Goal: Navigation & Orientation: Find specific page/section

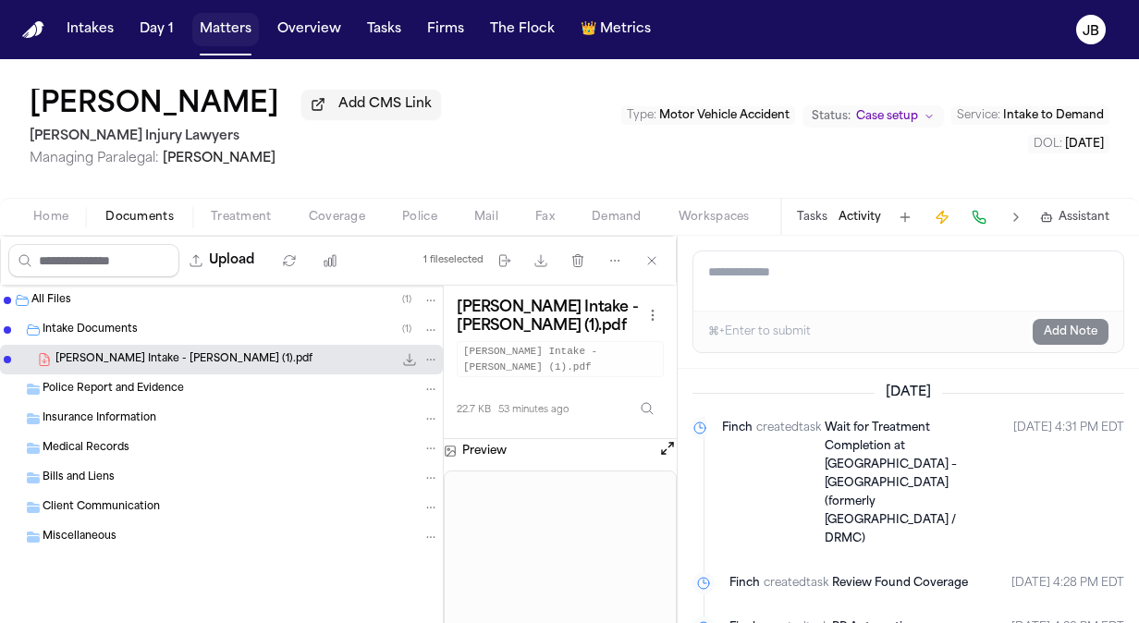
click at [227, 23] on button "Matters" at bounding box center [225, 29] width 67 height 33
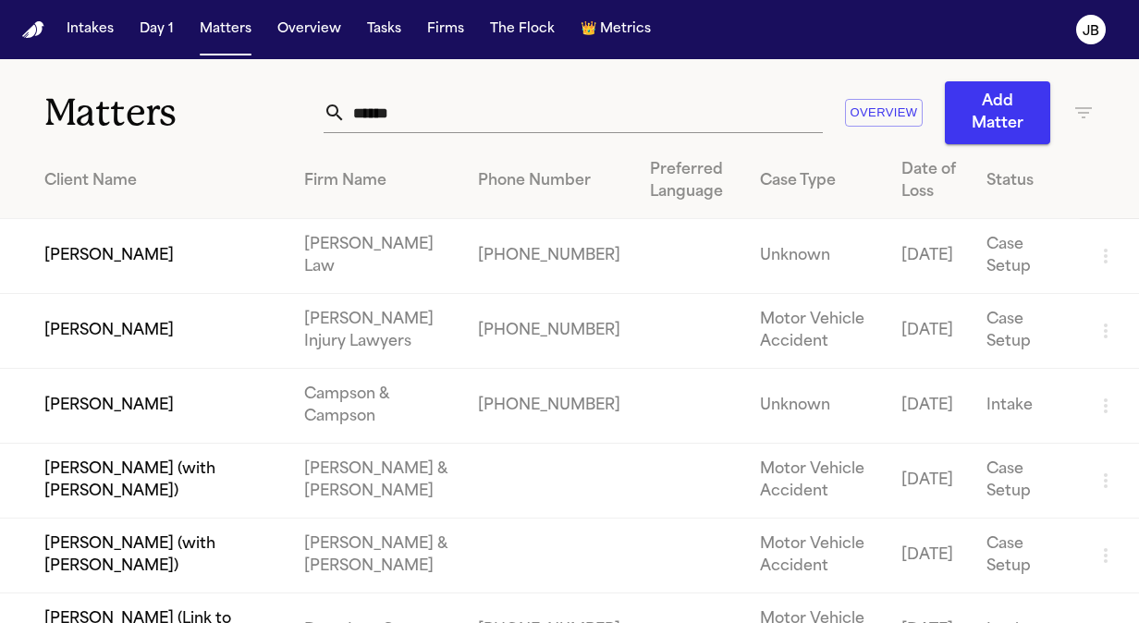
click at [1083, 115] on icon "button" at bounding box center [1084, 113] width 22 height 22
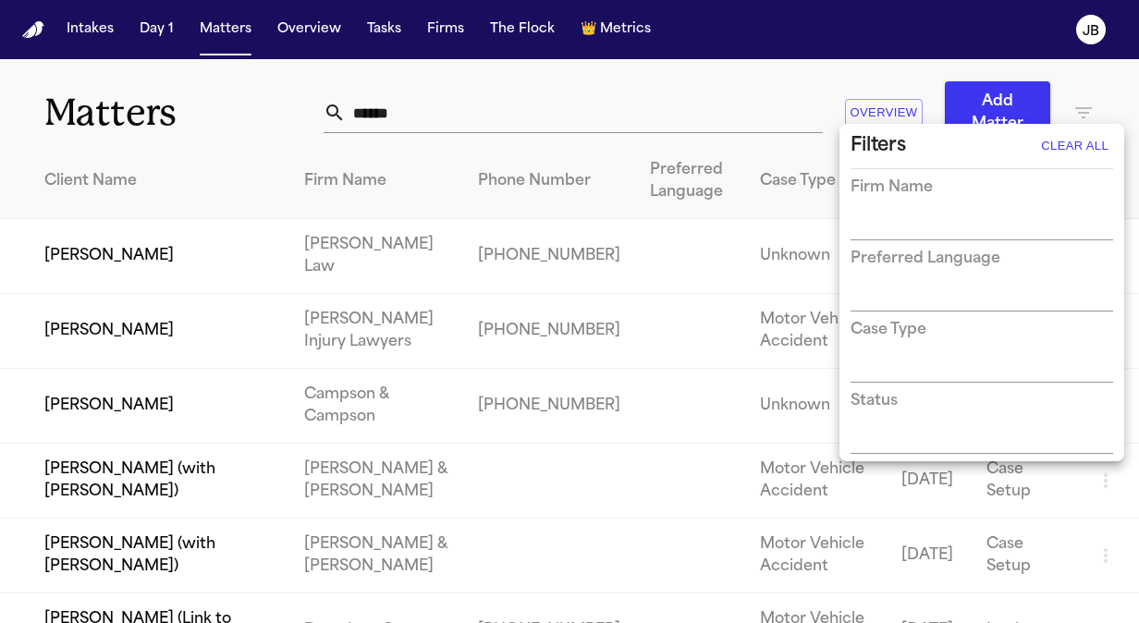
click at [878, 206] on div "Firm Name" at bounding box center [982, 209] width 263 height 64
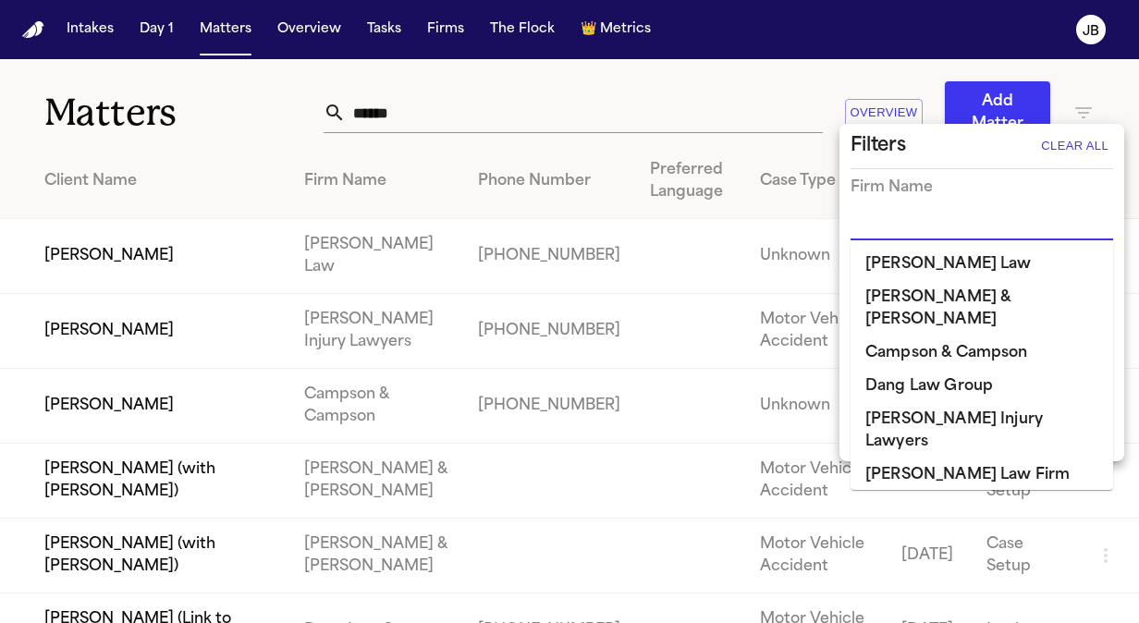
click at [877, 223] on input "text" at bounding box center [968, 227] width 235 height 26
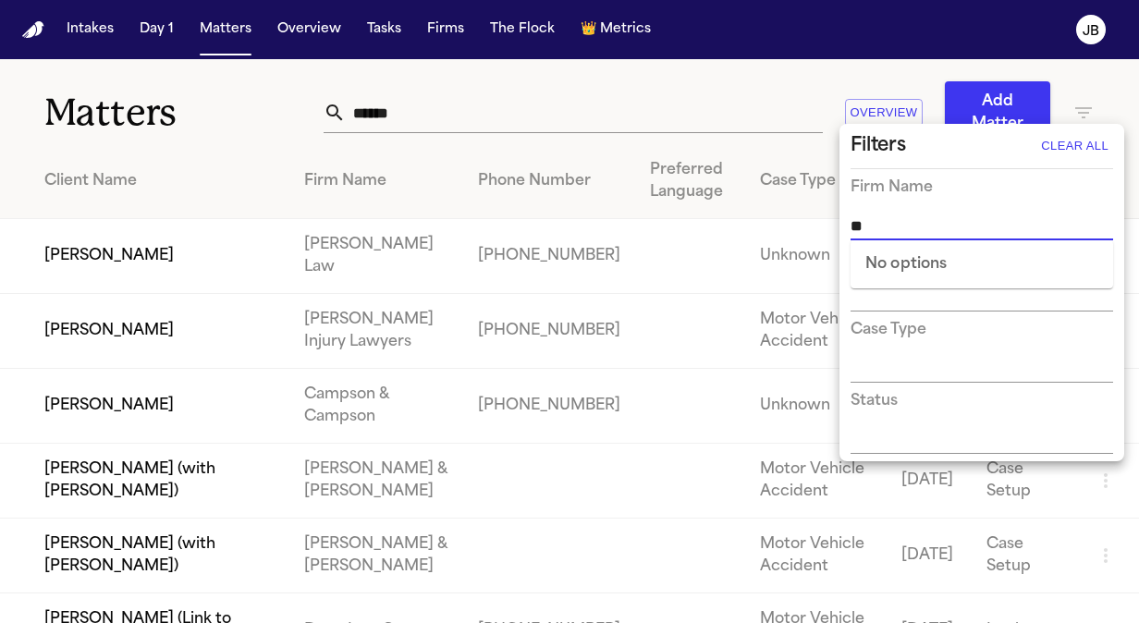
type input "**"
click at [956, 203] on div "Firm Name" at bounding box center [982, 209] width 263 height 64
click at [913, 224] on input "text" at bounding box center [968, 227] width 235 height 26
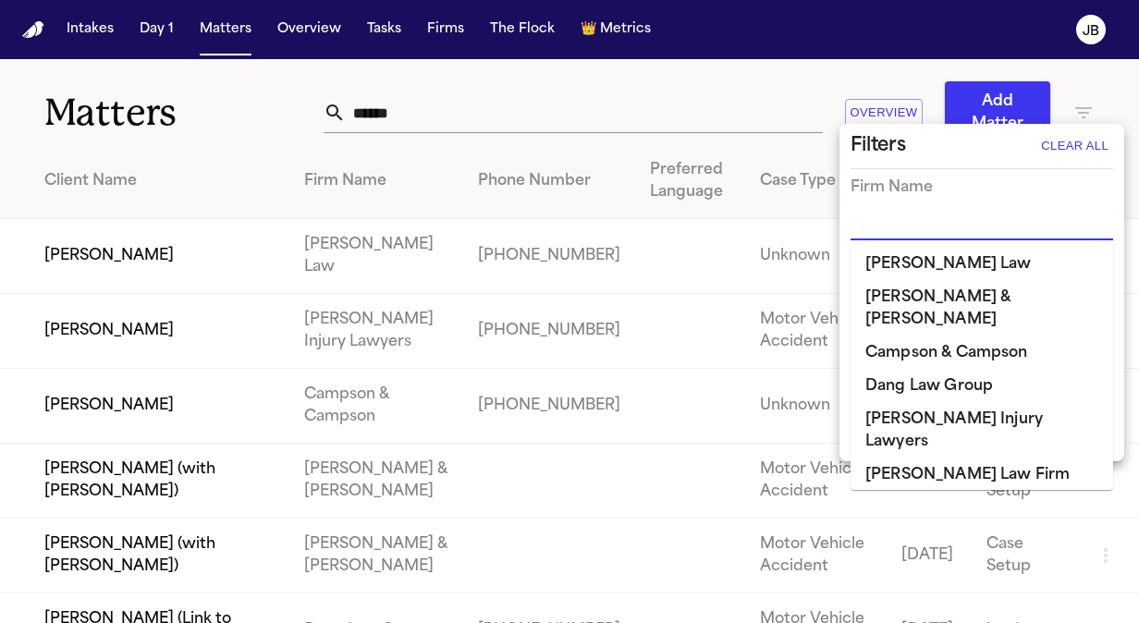
type input "*"
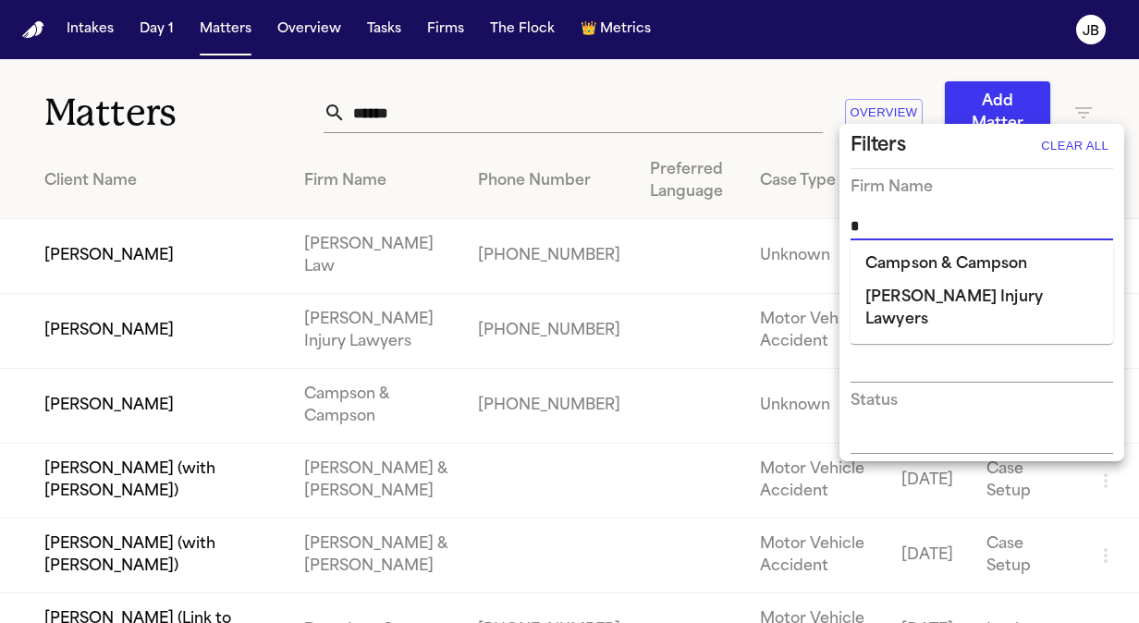
drag, startPoint x: 917, startPoint y: 230, endPoint x: 804, endPoint y: 216, distance: 114.6
click at [804, 216] on div "Filters Clear All Firm Name * Preferred Language Case Type Status" at bounding box center [569, 311] width 1139 height 623
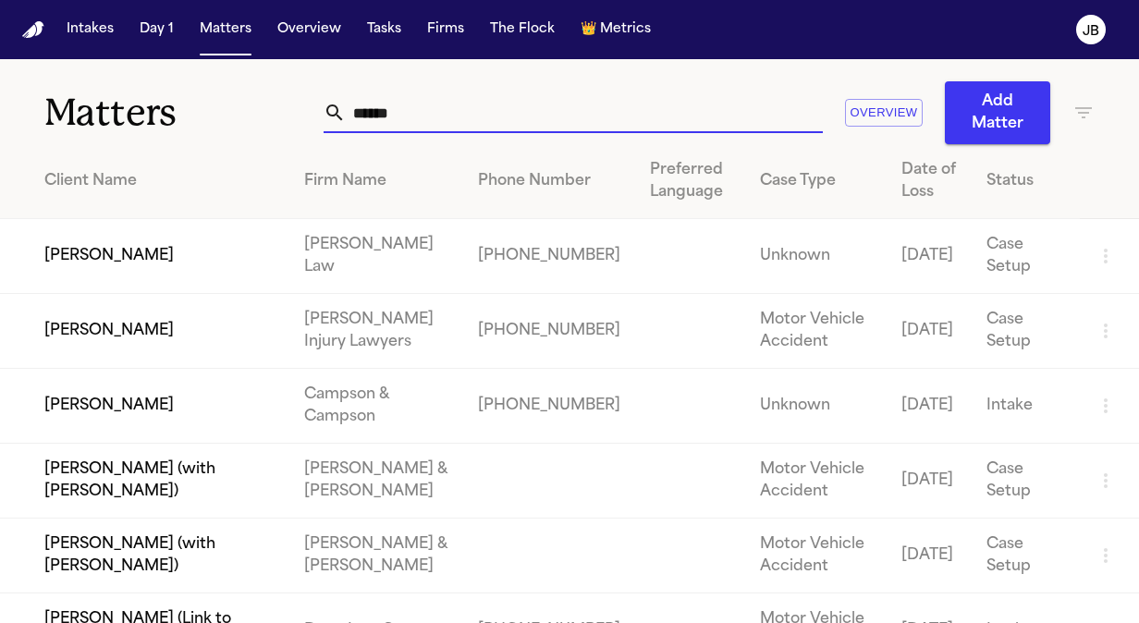
drag, startPoint x: 422, startPoint y: 124, endPoint x: 305, endPoint y: 100, distance: 119.0
click at [305, 100] on div "Matters ****** Overview Add Matter" at bounding box center [569, 101] width 1139 height 85
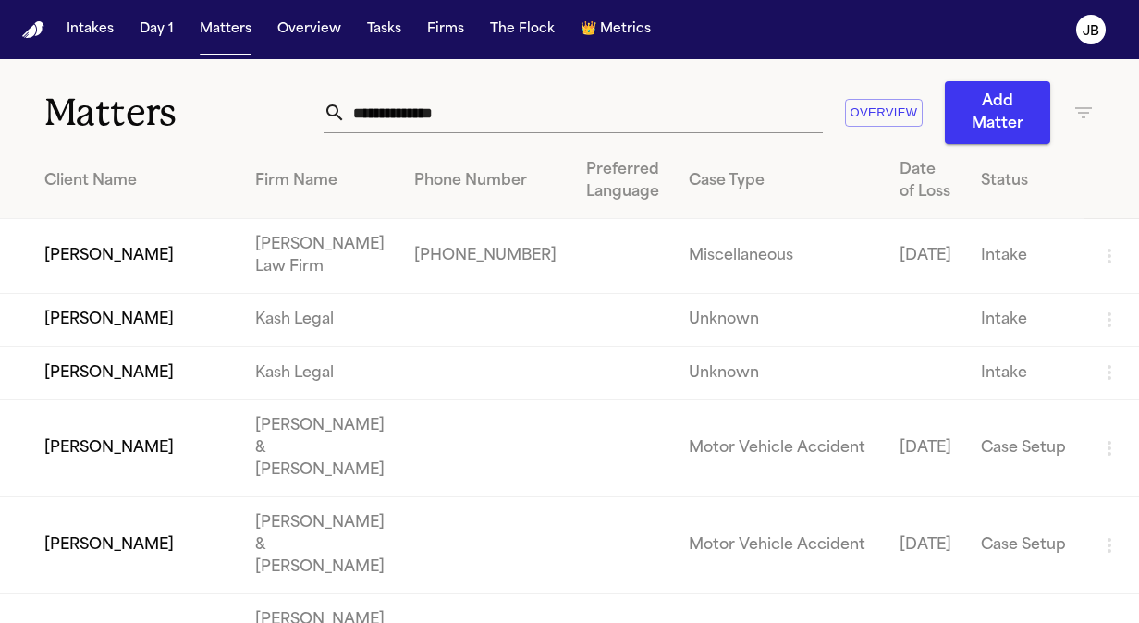
click at [1078, 112] on icon "button" at bounding box center [1083, 112] width 17 height 11
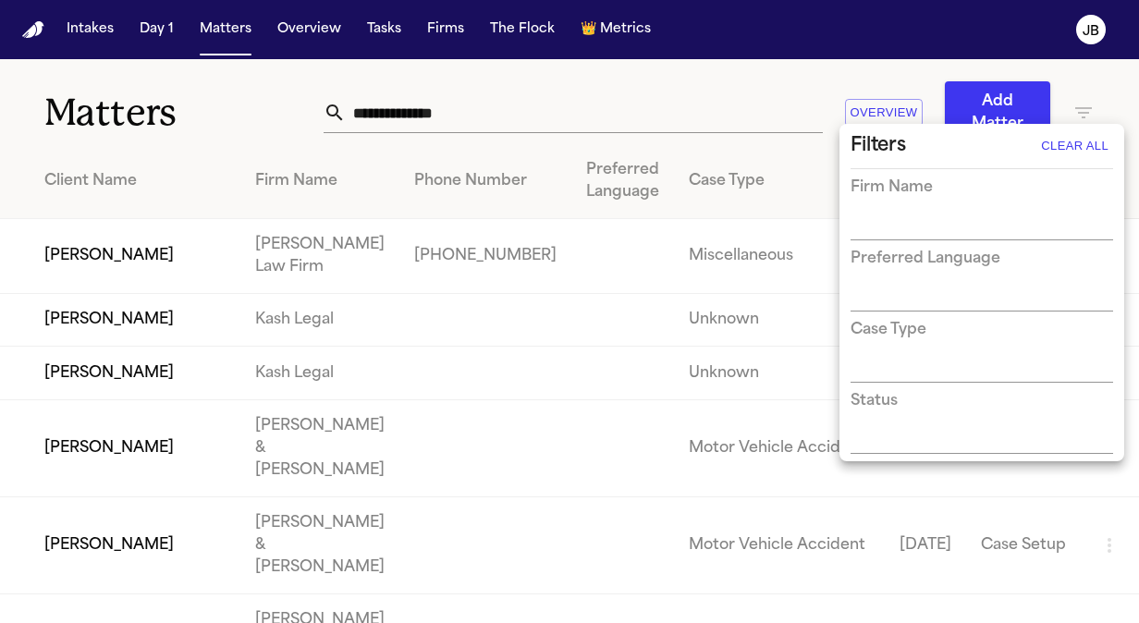
click at [895, 229] on input "text" at bounding box center [968, 227] width 235 height 26
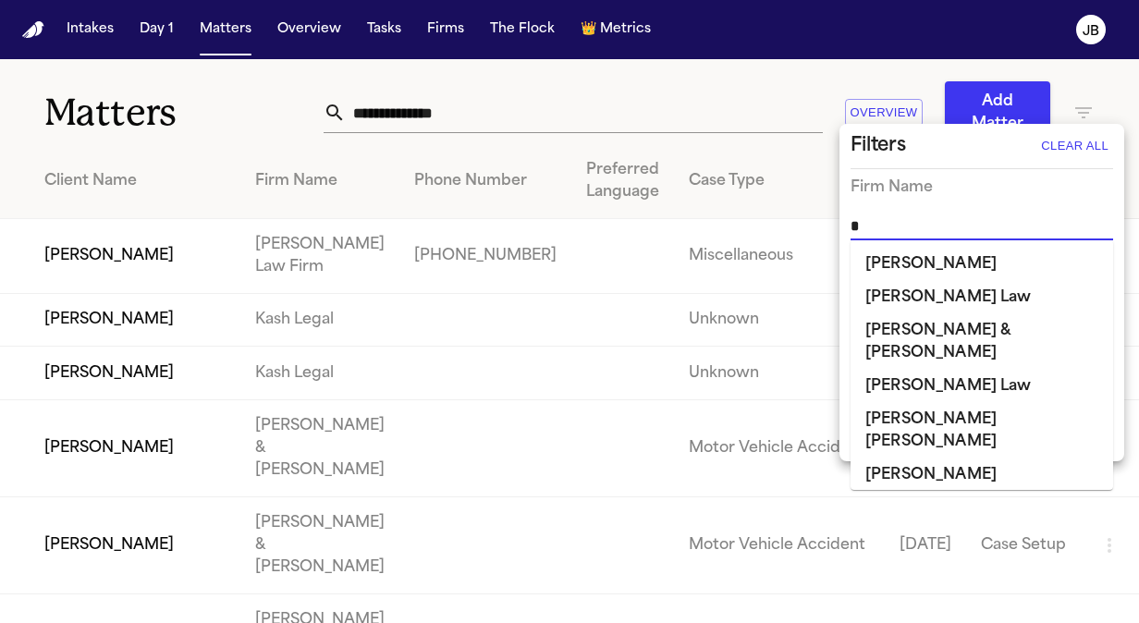
type input "**"
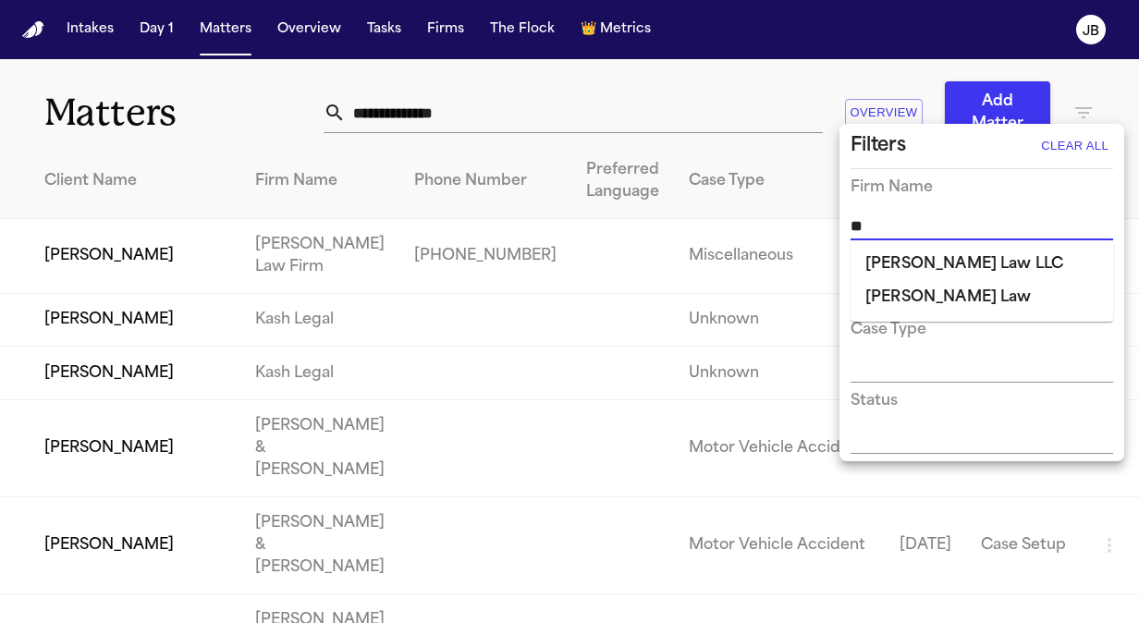
click at [891, 296] on li "[PERSON_NAME] Law" at bounding box center [982, 297] width 263 height 33
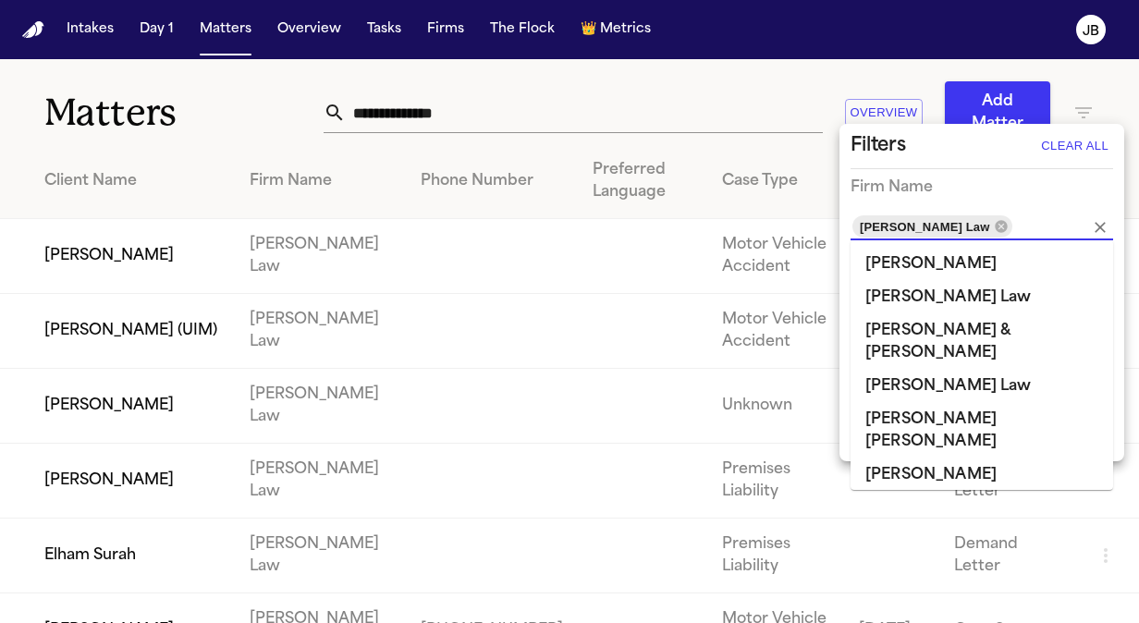
scroll to position [1533, 0]
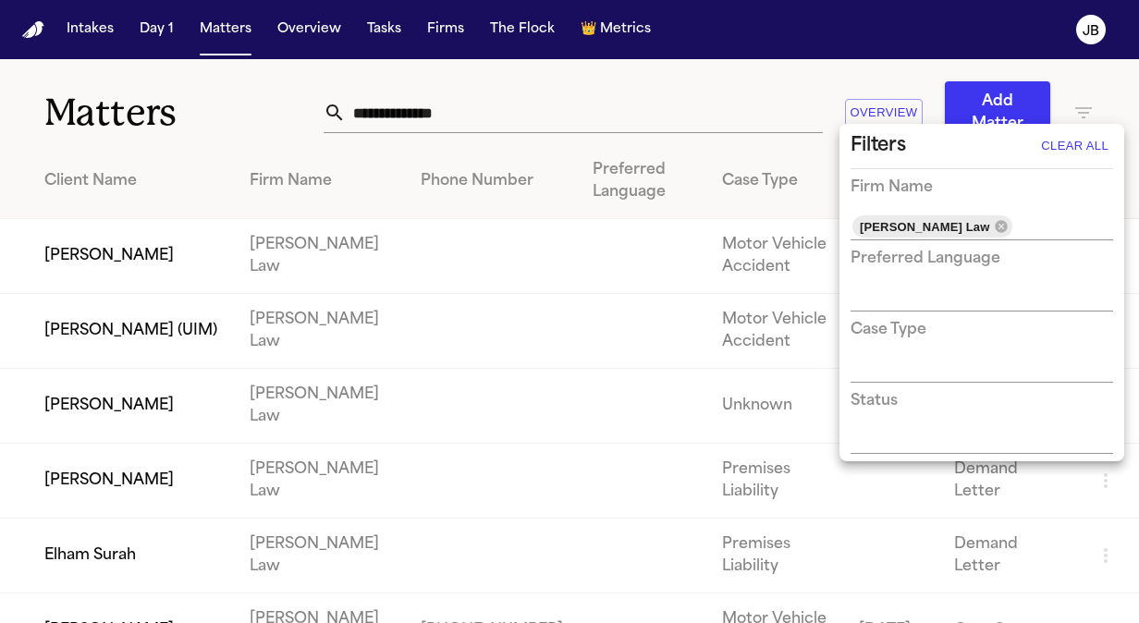
click at [974, 156] on div "Filters Clear All" at bounding box center [982, 146] width 263 height 30
click at [617, 128] on div at bounding box center [569, 311] width 1139 height 623
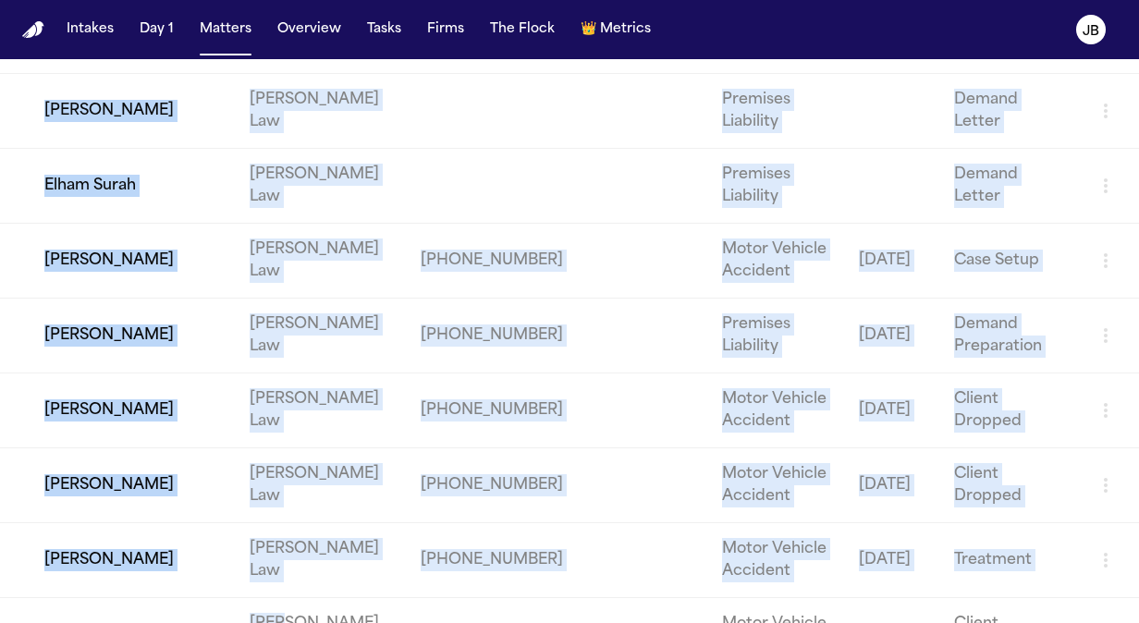
drag, startPoint x: 165, startPoint y: 187, endPoint x: 283, endPoint y: 634, distance: 463.0
click at [283, 622] on html "Intakes Day 1 Matters Overview Tasks Firms The Flock 👑 Metrics JB Matters Overv…" at bounding box center [569, 311] width 1139 height 623
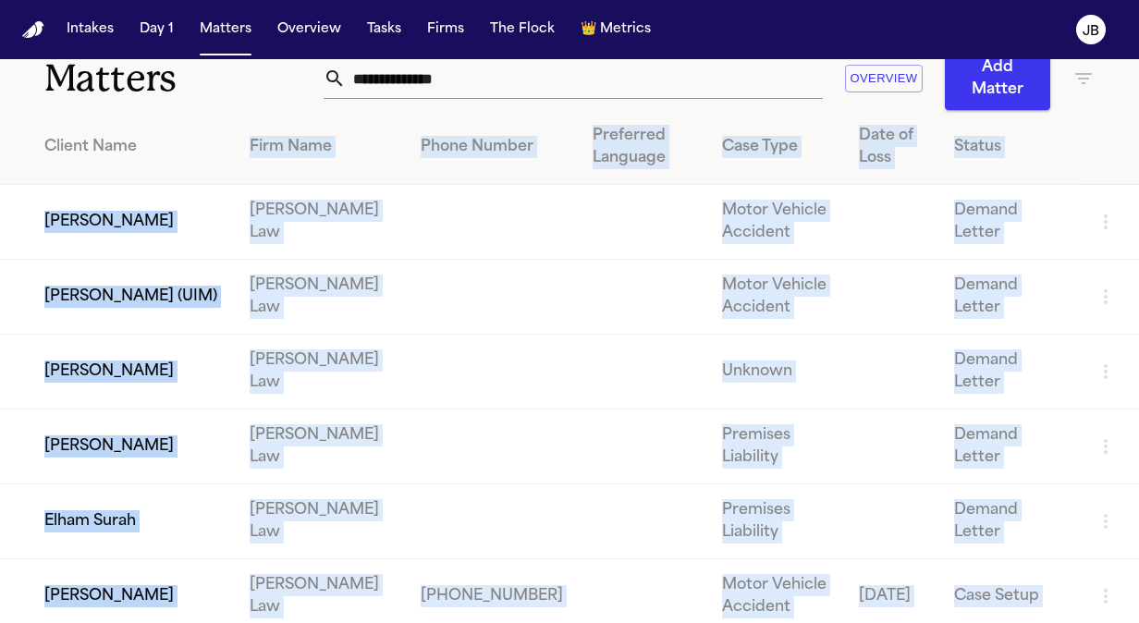
scroll to position [0, 0]
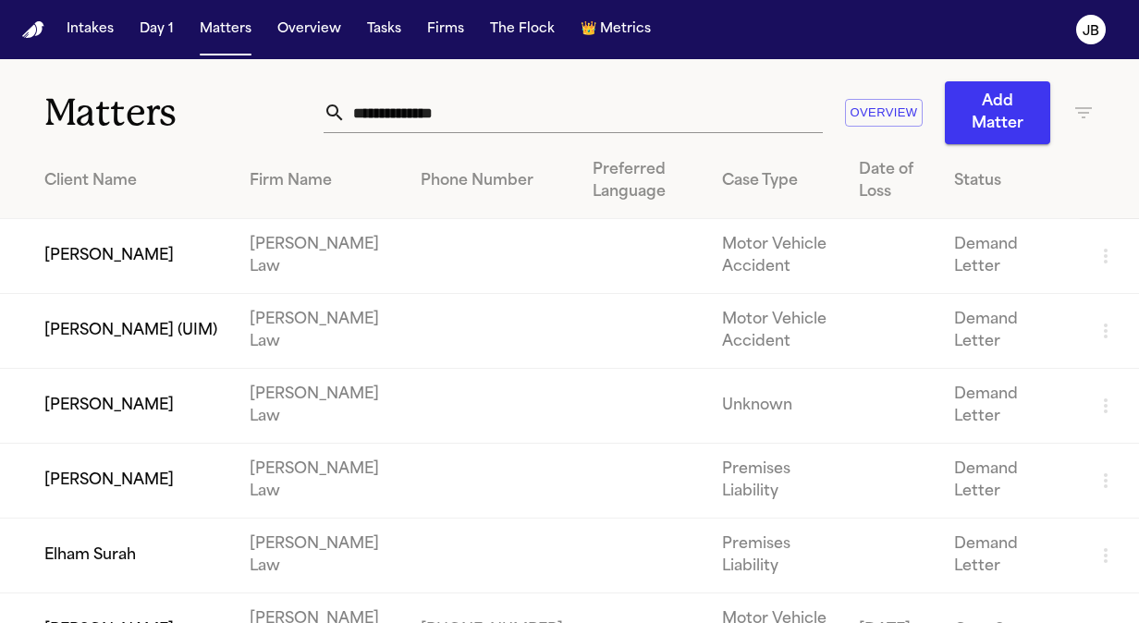
click at [786, 83] on div "Overview Add Matter" at bounding box center [709, 112] width 771 height 63
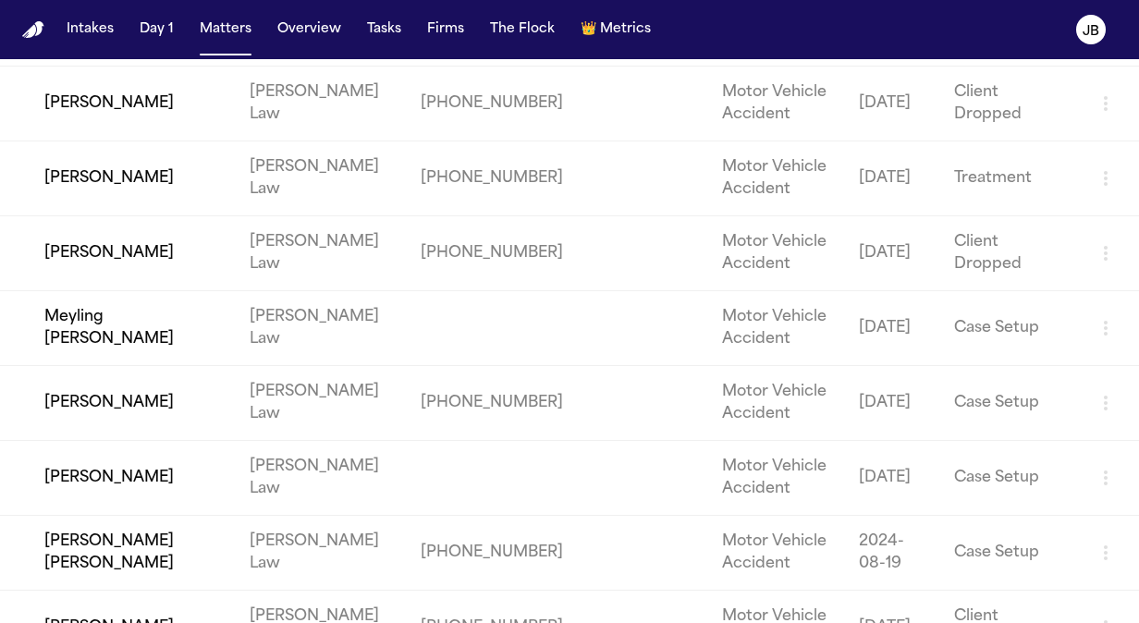
scroll to position [789, 0]
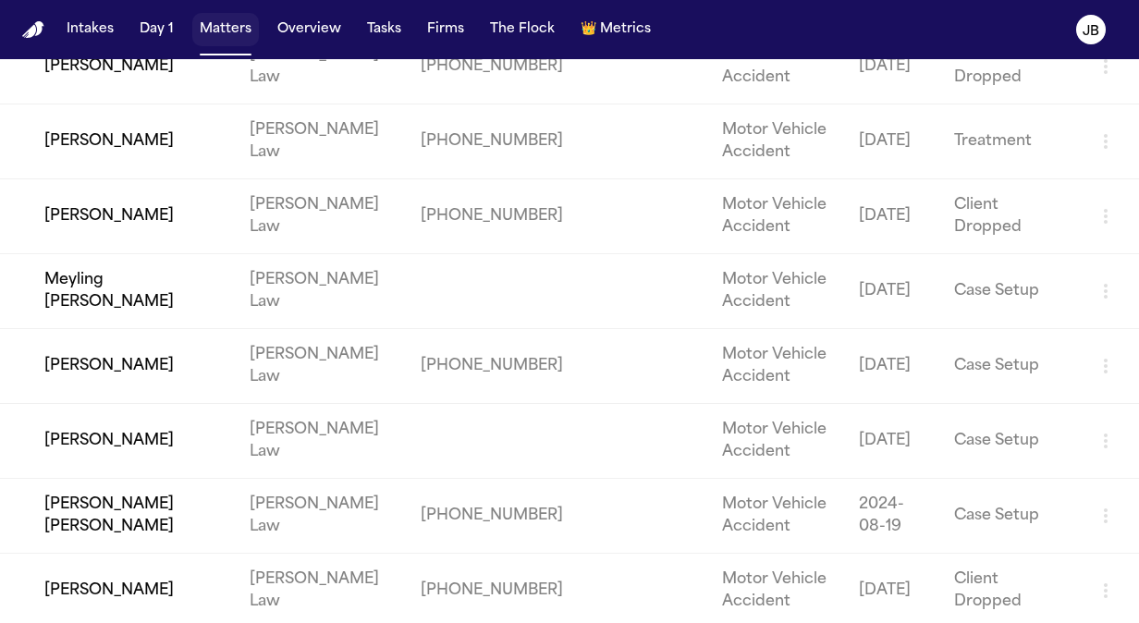
click at [223, 17] on button "Matters" at bounding box center [225, 29] width 67 height 33
